Goal: Task Accomplishment & Management: Complete application form

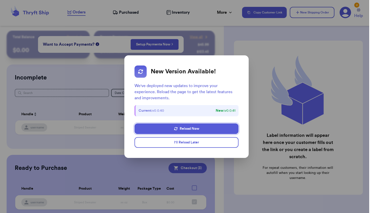
scroll to position [17, 0]
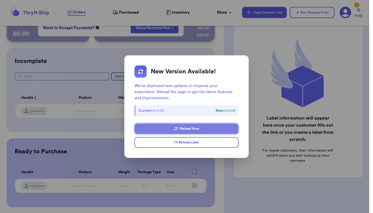
click at [185, 131] on button "Reload Now" at bounding box center [186, 128] width 104 height 11
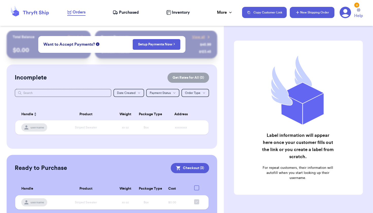
click at [303, 12] on button "New Shipping Order" at bounding box center [312, 12] width 45 height 11
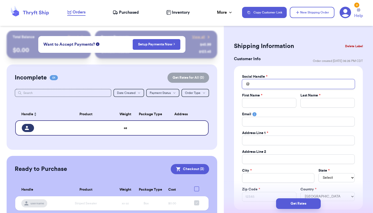
click at [257, 84] on input "Total Amount Paid" at bounding box center [298, 84] width 113 height 10
type input "s"
type input "st"
type input "ste"
type input "stev"
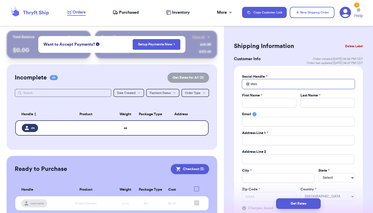
type input "stevi"
type input "[PERSON_NAME]"
type input "stevieb"
type input "stevieba"
type input "steviebam"
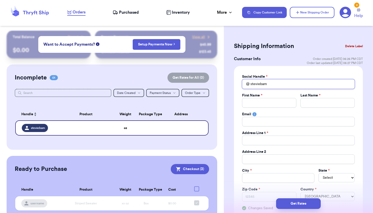
type input "steviebamb"
type input "steviebambi"
type input "steviebambin"
type input "steviebambino"
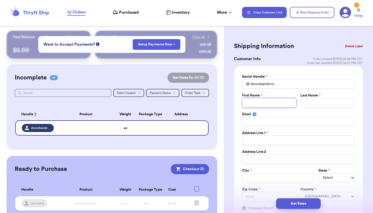
type input "S"
type input "St"
type input "Ste"
type input "Step"
type input "Steph"
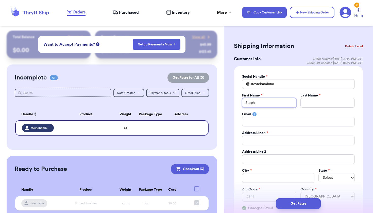
type input "Stephe"
type input "[PERSON_NAME]"
type input "W"
type input "Wa"
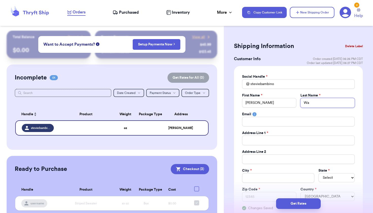
type input "Wat"
type input "Wate"
type input "Water"
type input "Waters"
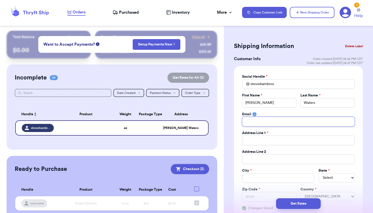
type input "c"
type input "ch"
type input "cho"
type input "chos"
type input "cho"
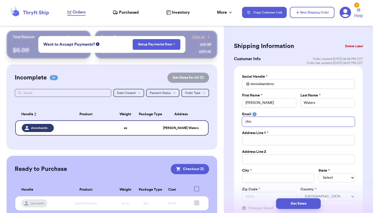
type input "ch"
type input "c"
click at [258, 140] on input "Total Amount Paid" at bounding box center [298, 140] width 113 height 10
type input "1"
type input "16"
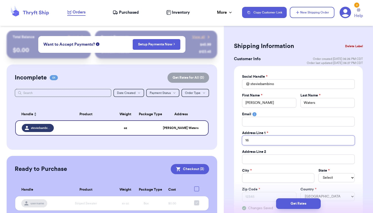
type input "16"
type input "16 O"
type input "16 Ol"
type input "16 Old"
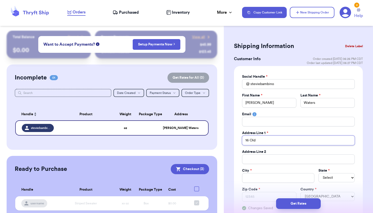
type input "16 Old Y"
type input "16 Old Yo"
type input "16 Old Yor"
type input "16 [GEOGRAPHIC_DATA]"
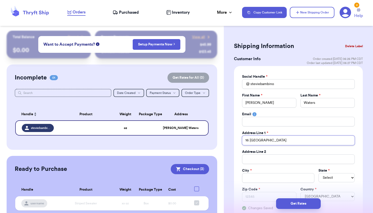
type input "16 Old York R"
type input "[STREET_ADDRESS]"
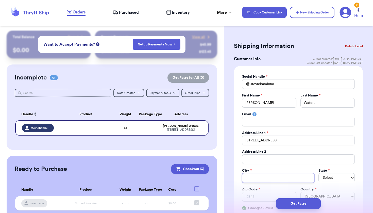
type input "T"
type input "Tu"
type input "Tur"
type input "Turn"
type input "Turne"
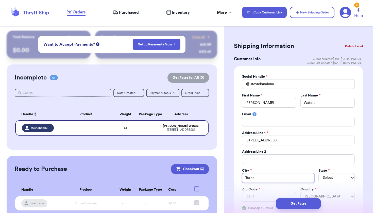
type input "[PERSON_NAME]"
type input "Turners"
type input "Turnersv"
type input "Turnersvi"
type input "Turnersvil"
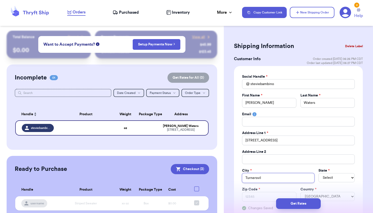
type input "Turnersvill"
type input "[GEOGRAPHIC_DATA]"
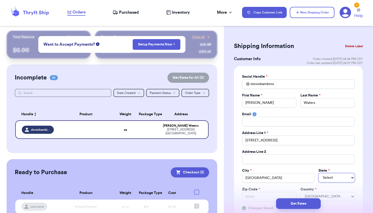
select select "NJ"
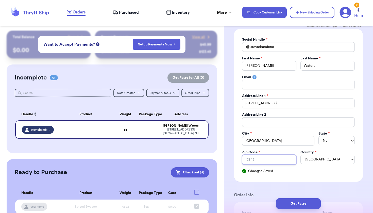
type input "0"
type input "08"
type input "080"
type input "0801"
type input "08012"
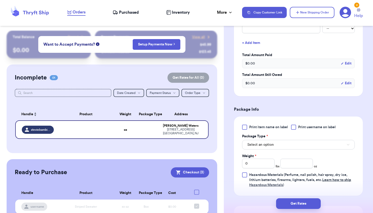
scroll to position [255, 0]
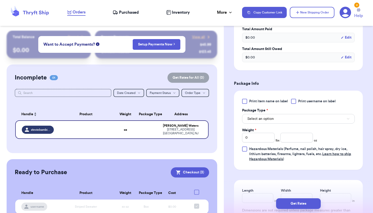
type input "08012"
click at [283, 116] on button "Select an option" at bounding box center [298, 119] width 113 height 10
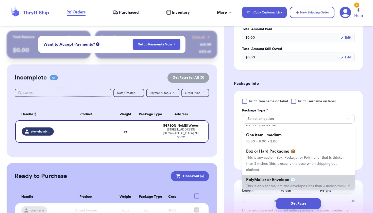
scroll to position [26, 0]
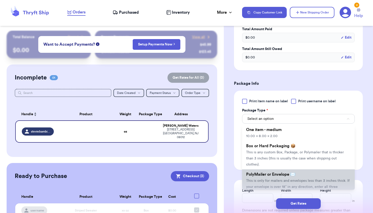
click at [272, 179] on span "This is only for mailers and envelopes less than 3 inches thick. If your envelo…" at bounding box center [297, 187] width 103 height 16
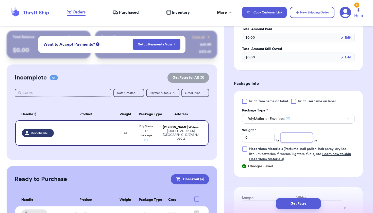
click at [292, 137] on input "number" at bounding box center [296, 138] width 32 height 10
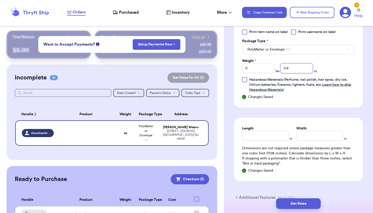
scroll to position [324, 0]
type input "0"
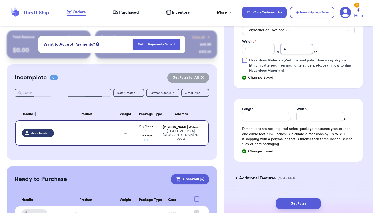
scroll to position [345, 0]
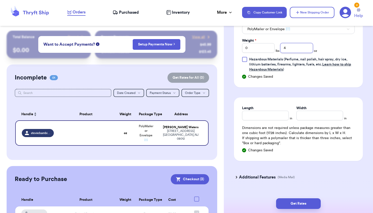
type input "4"
click at [272, 116] on input "Length" at bounding box center [265, 116] width 47 height 10
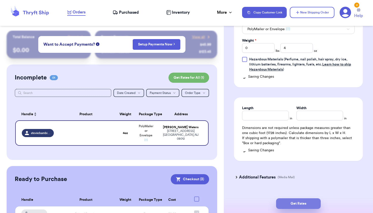
click at [292, 206] on button "Get Rates" at bounding box center [298, 203] width 45 height 11
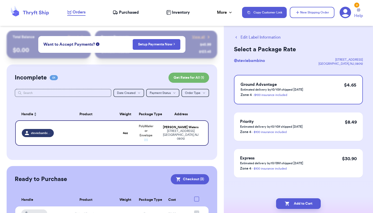
scroll to position [0, 0]
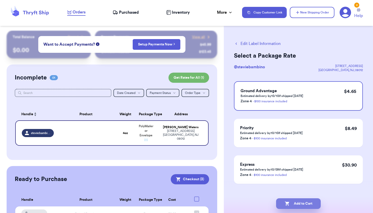
click at [293, 205] on button "Add to Cart" at bounding box center [298, 203] width 45 height 11
